Goal: Book appointment/travel/reservation

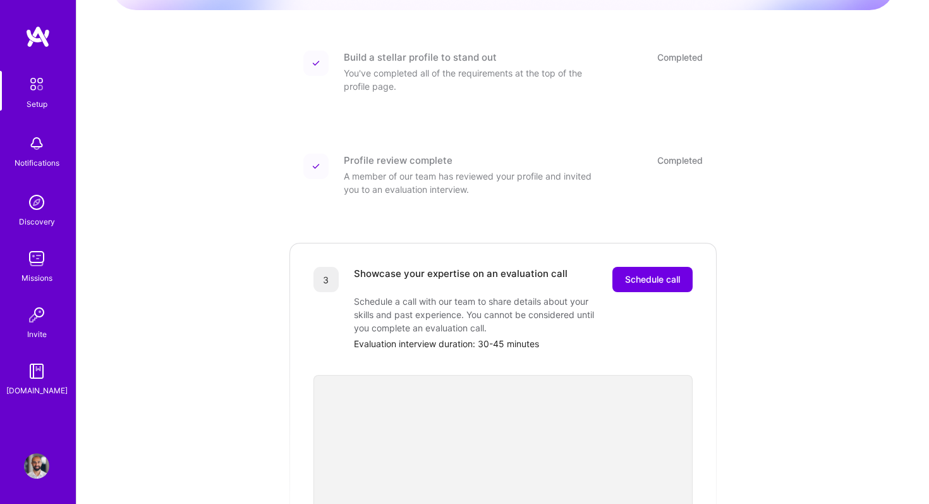
scroll to position [176, 0]
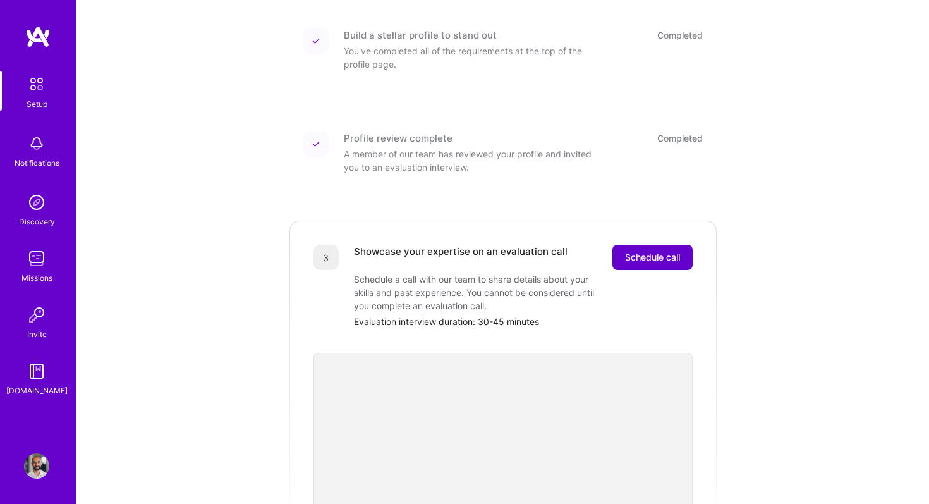
click at [666, 251] on span "Schedule call" at bounding box center [652, 257] width 55 height 13
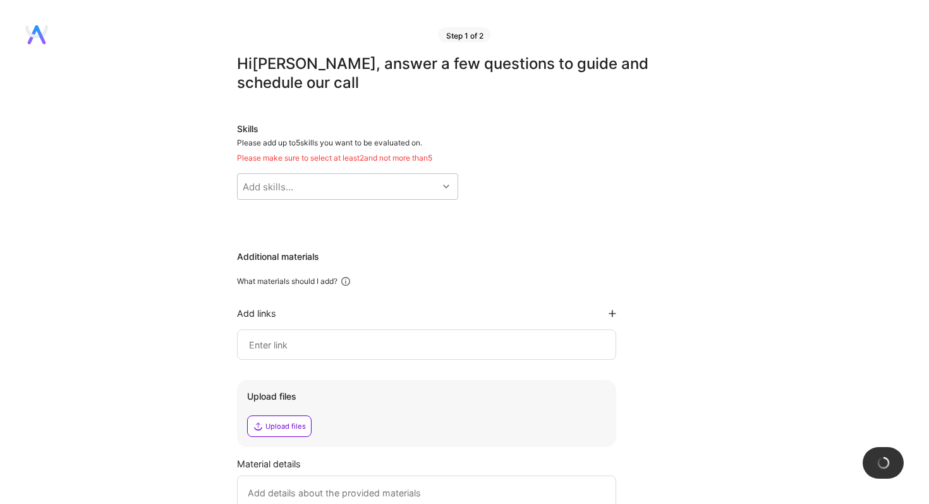
scroll to position [4, 0]
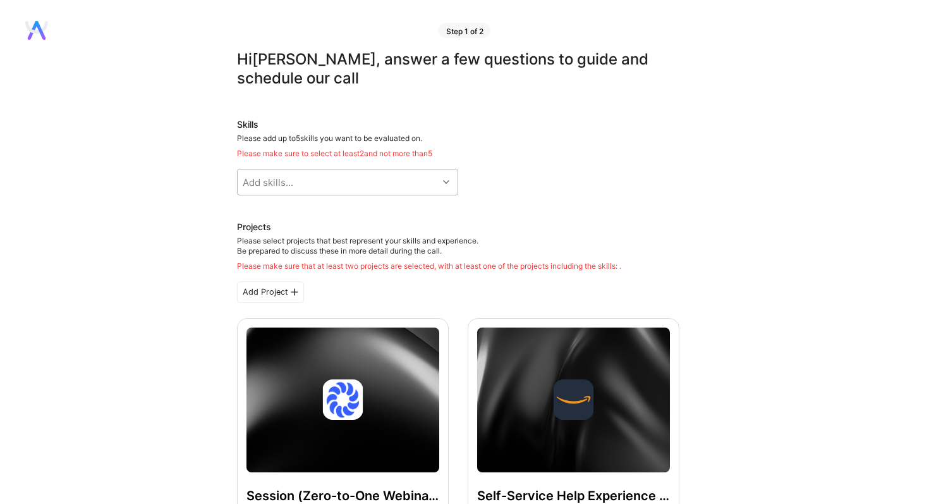
click at [349, 179] on div "Add skills..." at bounding box center [338, 181] width 200 height 25
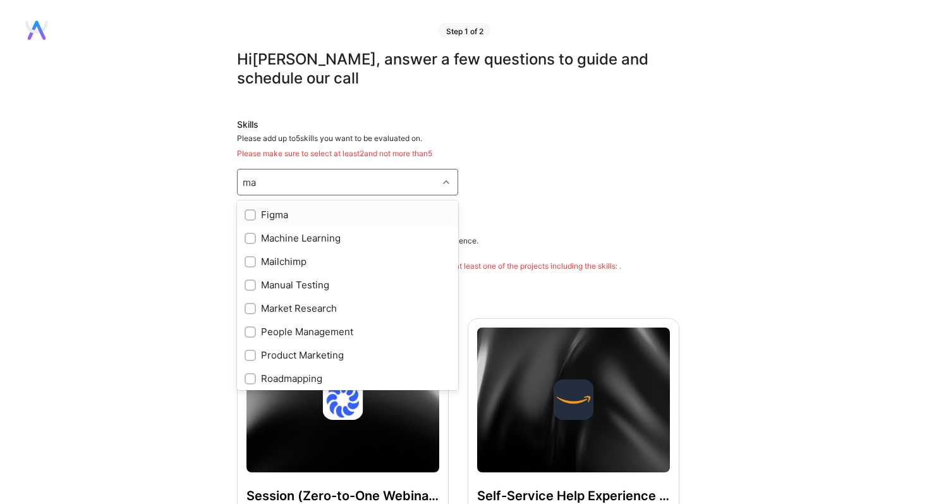
type input "m"
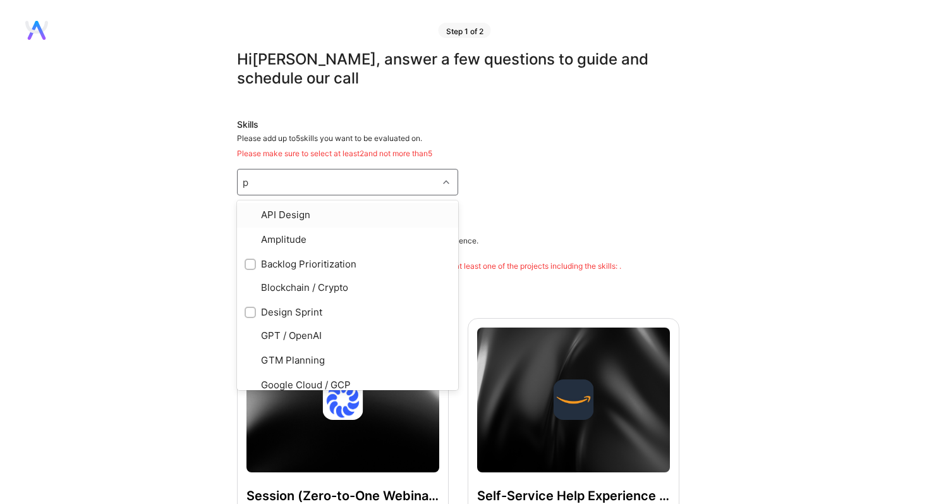
type input "pr"
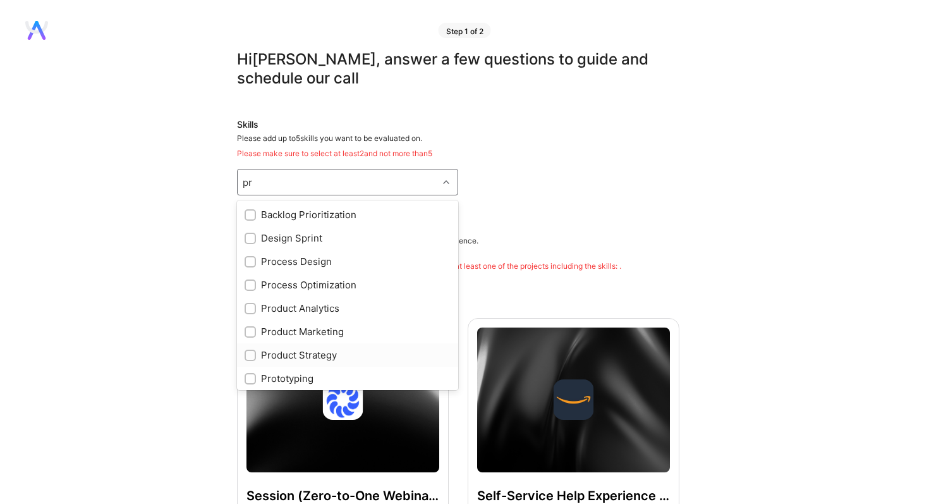
click at [251, 353] on input "checkbox" at bounding box center [251, 355] width 9 height 9
checkbox input "true"
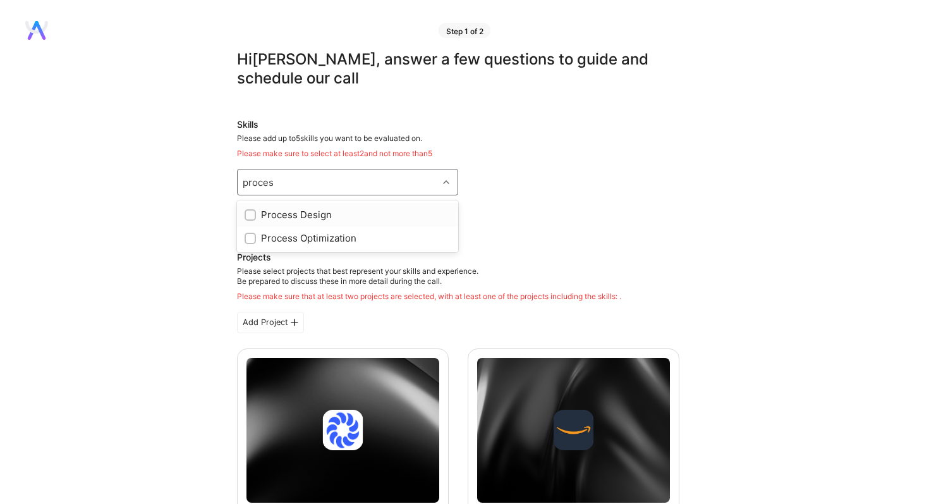
type input "process"
type input "product"
click at [250, 214] on input "checkbox" at bounding box center [251, 215] width 9 height 9
checkbox input "true"
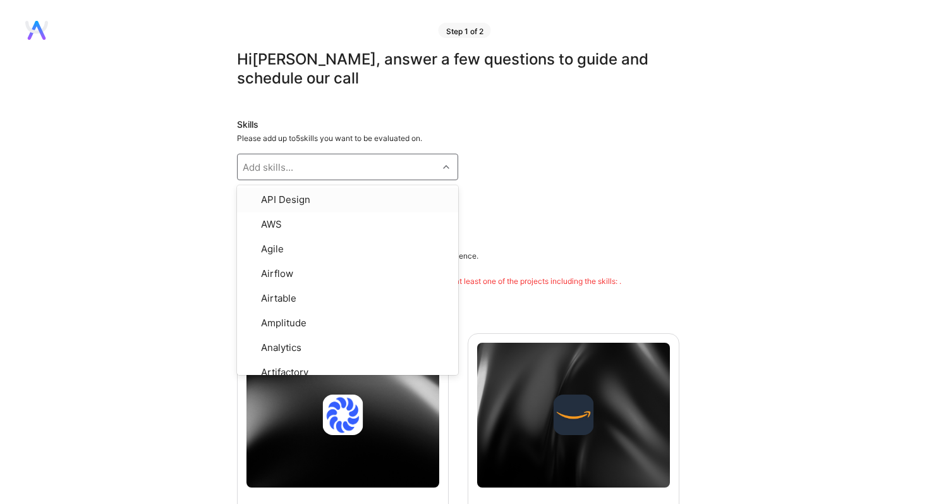
click at [586, 163] on div "Skills Please add up to 5 skills you want to be evaluated on. option Product An…" at bounding box center [458, 164] width 442 height 92
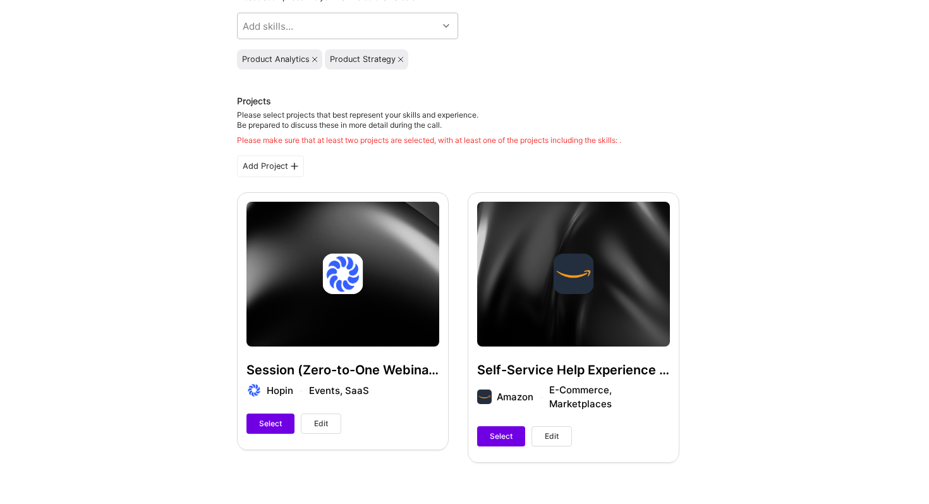
scroll to position [155, 0]
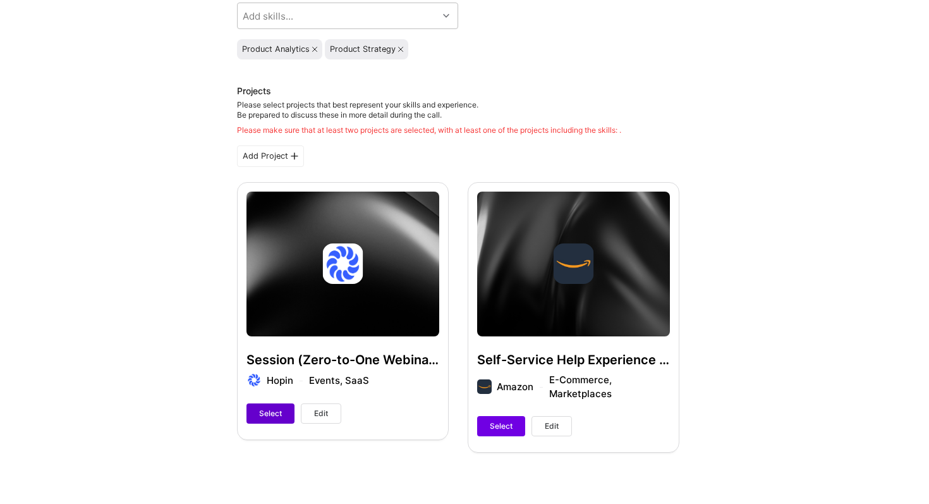
click at [272, 414] on span "Select" at bounding box center [270, 413] width 23 height 11
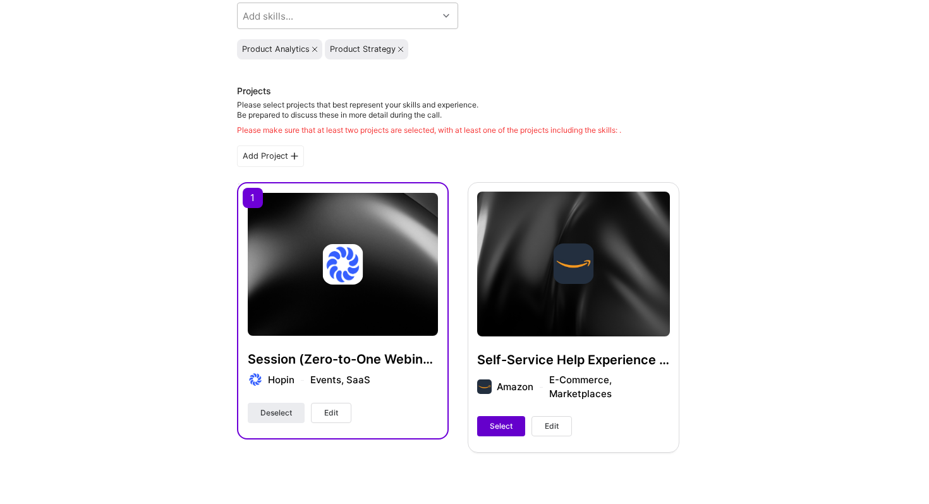
click at [491, 432] on button "Select" at bounding box center [501, 426] width 48 height 20
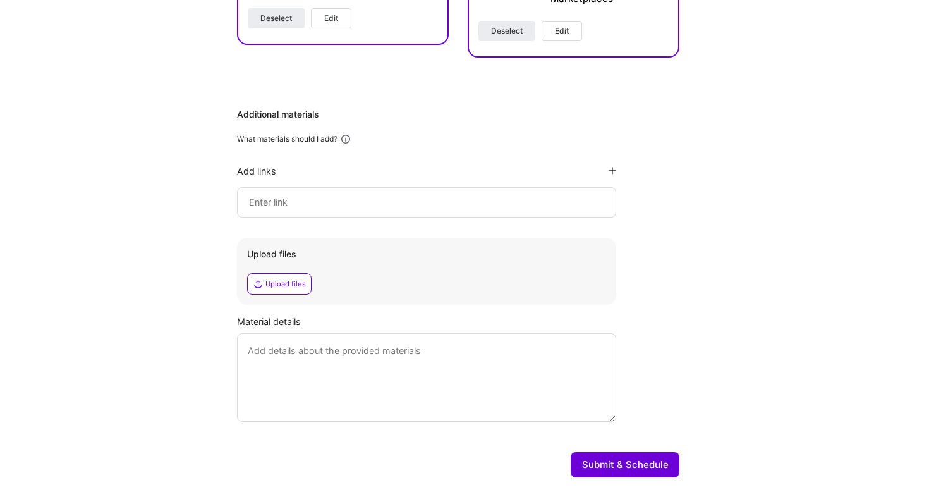
scroll to position [550, 0]
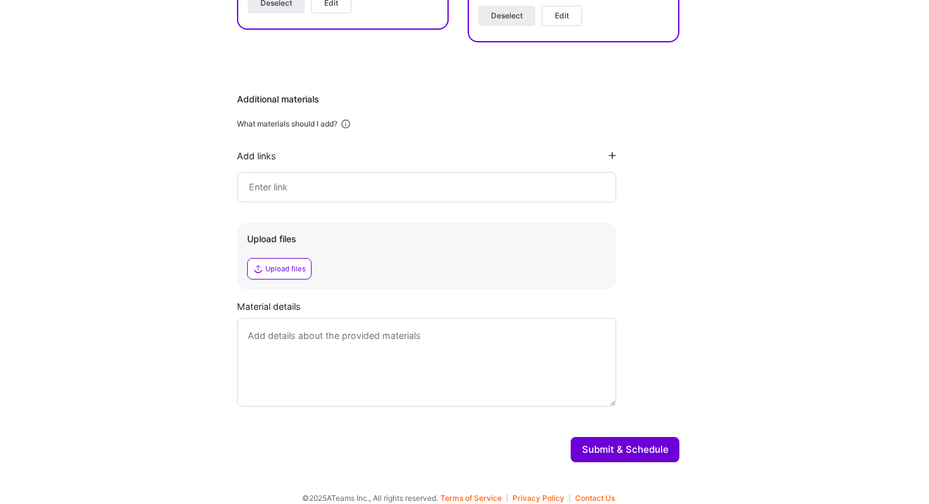
click at [655, 447] on button "Submit & Schedule" at bounding box center [625, 449] width 109 height 25
